Goal: Transaction & Acquisition: Download file/media

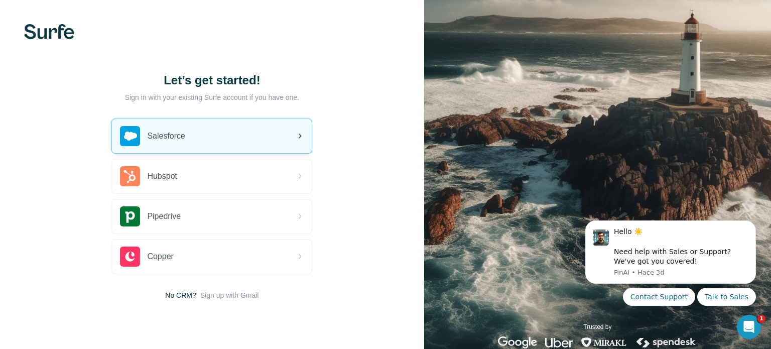
click at [300, 137] on icon at bounding box center [300, 136] width 12 height 12
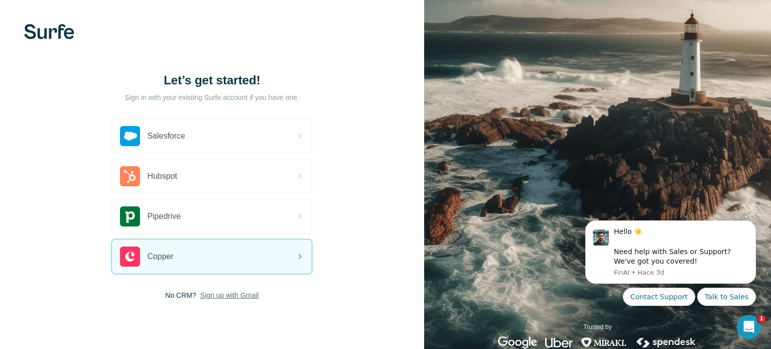
click at [215, 294] on span "Sign up with Gmail" at bounding box center [229, 295] width 59 height 10
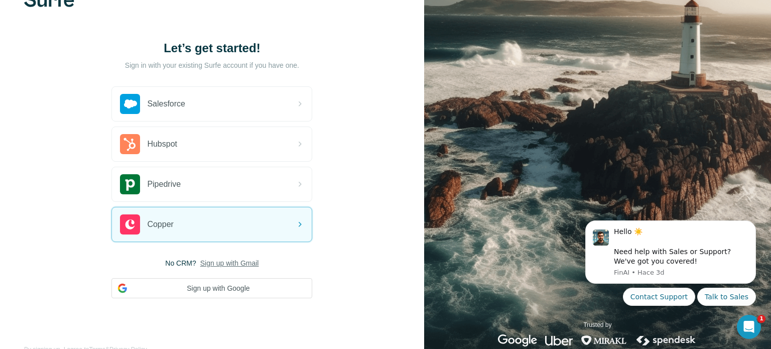
scroll to position [53, 0]
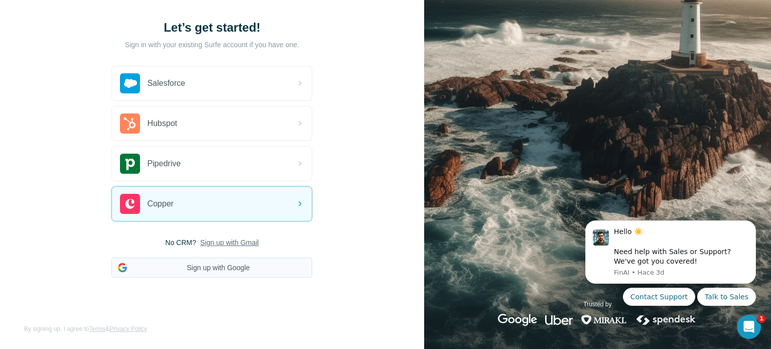
click at [234, 269] on button "Sign up with Google" at bounding box center [211, 268] width 201 height 20
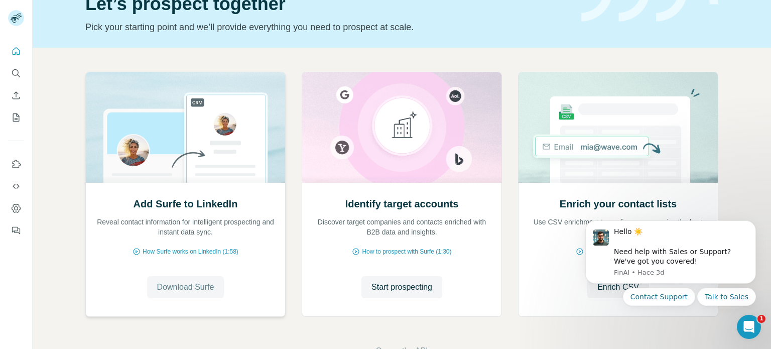
scroll to position [64, 0]
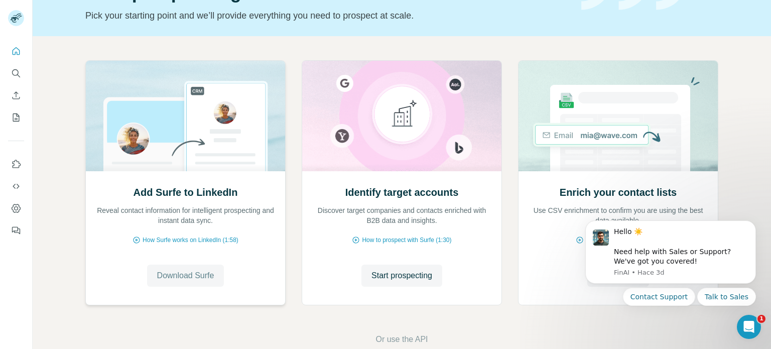
click at [186, 277] on span "Download Surfe" at bounding box center [185, 276] width 57 height 12
